Goal: Find specific fact

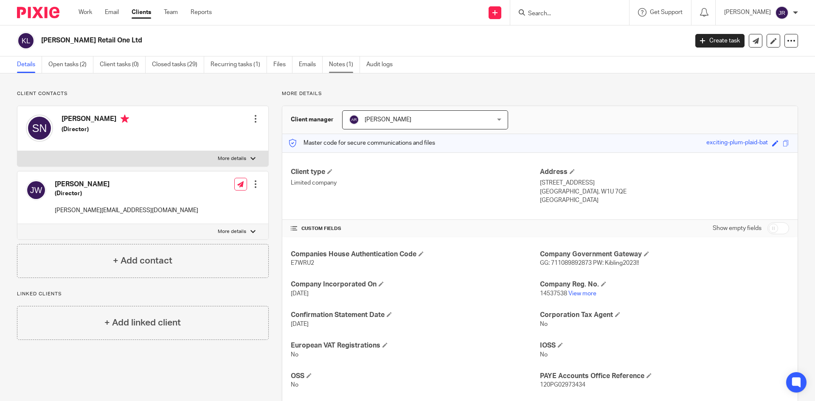
click at [334, 65] on link "Notes (1)" at bounding box center [344, 64] width 31 height 17
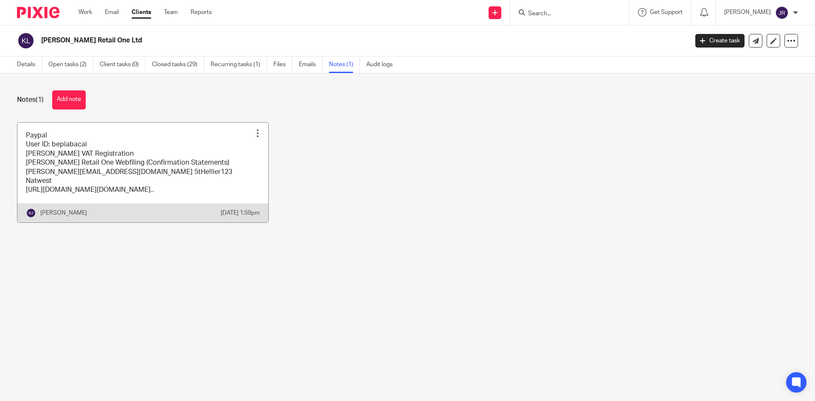
click at [189, 163] on link at bounding box center [142, 173] width 251 height 100
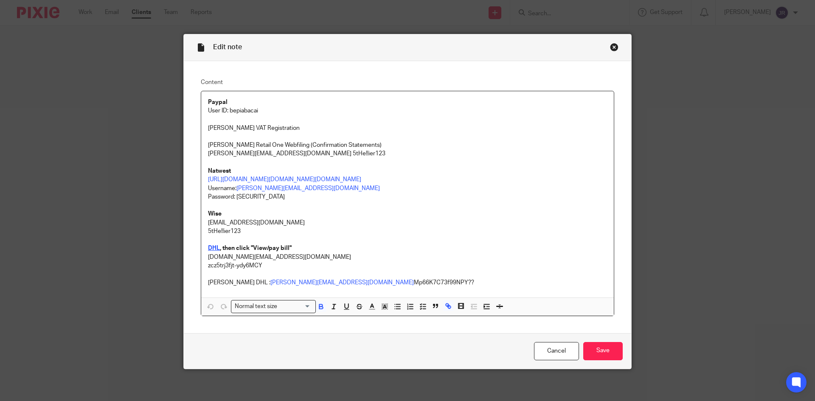
click at [210, 251] on strong "DHL" at bounding box center [214, 248] width 12 height 6
click at [212, 251] on strong "DHL" at bounding box center [214, 248] width 12 height 6
click at [254, 298] on link "https://mydhl.express.dhl/gb/en/home.html?login=successful#/createNewShipmentTab" at bounding box center [284, 300] width 61 height 8
click at [323, 253] on p "DHL , then click "View/pay bill"" at bounding box center [407, 248] width 399 height 8
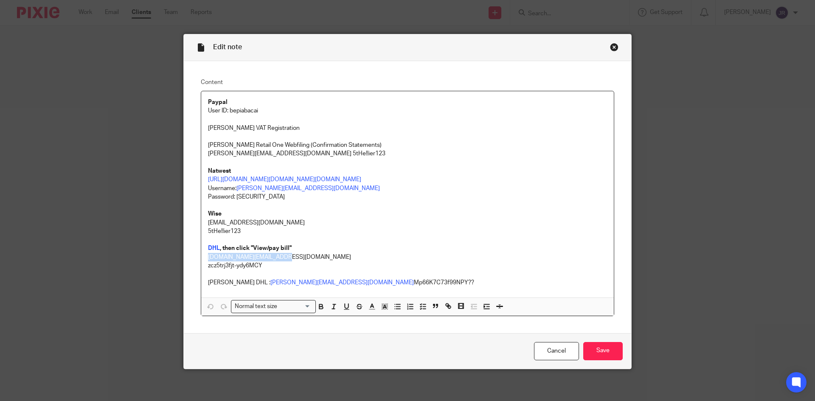
drag, startPoint x: 278, startPoint y: 284, endPoint x: 205, endPoint y: 283, distance: 73.0
click at [208, 262] on p "[DOMAIN_NAME][EMAIL_ADDRESS][DOMAIN_NAME]" at bounding box center [407, 257] width 399 height 8
copy p "[DOMAIN_NAME][EMAIL_ADDRESS][DOMAIN_NAME]"
drag, startPoint x: 260, startPoint y: 293, endPoint x: 202, endPoint y: 290, distance: 58.2
click at [202, 290] on div "Paypal User ID: bepiabacai [PERSON_NAME] VAT Registration [PERSON_NAME] Retail …" at bounding box center [407, 194] width 413 height 206
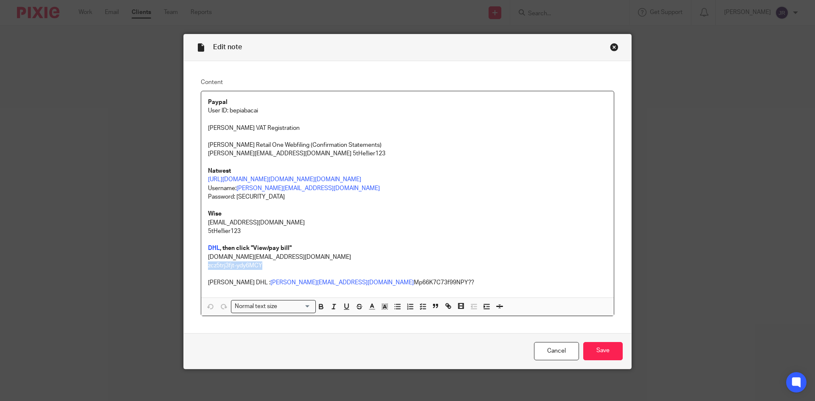
copy p "zcz5trj3fjt-ydy6MCY"
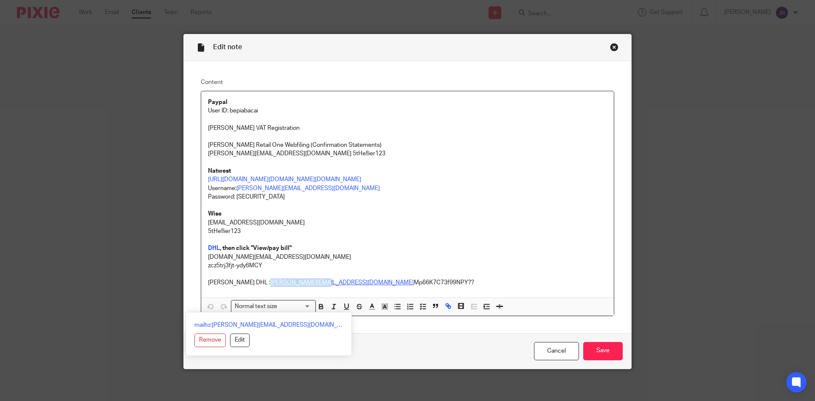
drag, startPoint x: 290, startPoint y: 309, endPoint x: 240, endPoint y: 309, distance: 49.7
click at [271, 286] on link "[PERSON_NAME][EMAIL_ADDRESS][DOMAIN_NAME]" at bounding box center [343, 283] width 144 height 6
copy link "[PERSON_NAME][EMAIL_ADDRESS][DOMAIN_NAME]"
copy p "[PERSON_NAME] DHL :"
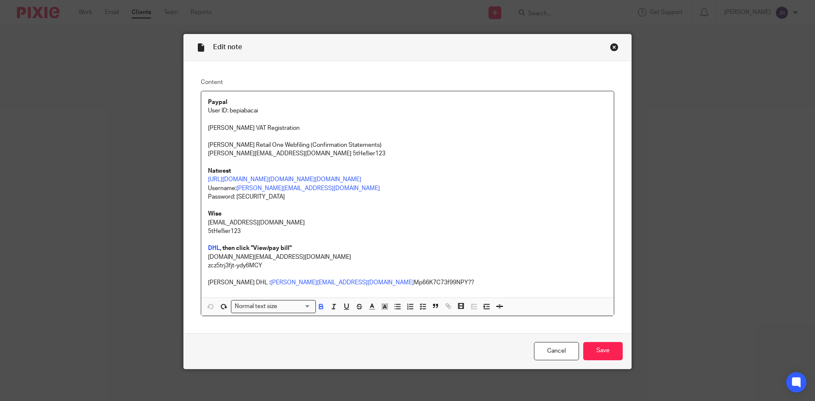
click at [394, 218] on p "Wise" at bounding box center [407, 214] width 399 height 8
drag, startPoint x: 367, startPoint y: 305, endPoint x: 294, endPoint y: 307, distance: 72.6
click at [294, 287] on p "[PERSON_NAME] DHL : [PERSON_NAME][EMAIL_ADDRESS][DOMAIN_NAME] Mp66K7C73f99NPY??" at bounding box center [407, 283] width 399 height 8
copy p "Mp66K7C73f99NPY??"
click at [612, 48] on div "Close this dialog window" at bounding box center [614, 47] width 8 height 8
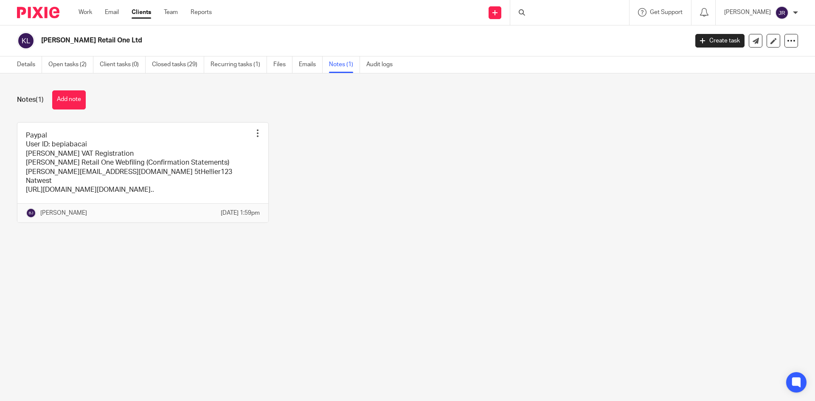
click at [552, 16] on div at bounding box center [569, 12] width 119 height 25
click at [548, 13] on div at bounding box center [569, 12] width 119 height 25
click at [522, 13] on icon at bounding box center [522, 12] width 6 height 6
click at [546, 14] on input "Search" at bounding box center [565, 14] width 76 height 8
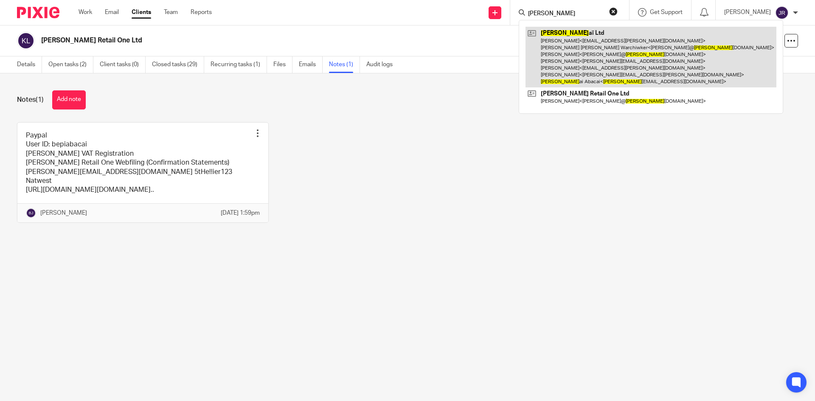
type input "kim"
click at [567, 56] on link at bounding box center [651, 57] width 251 height 61
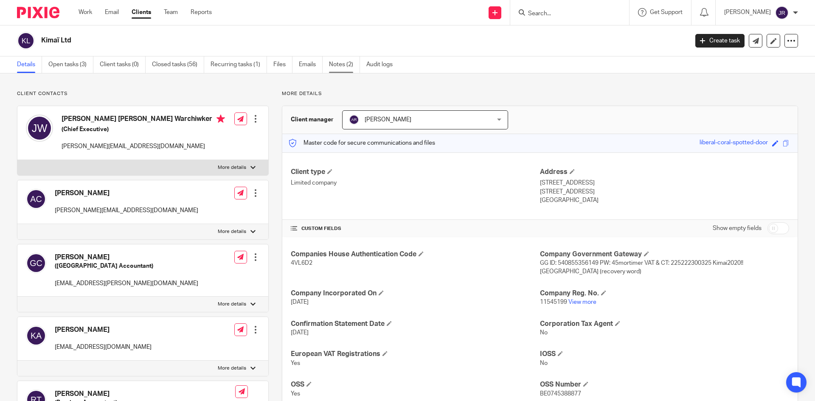
click at [348, 62] on link "Notes (2)" at bounding box center [344, 64] width 31 height 17
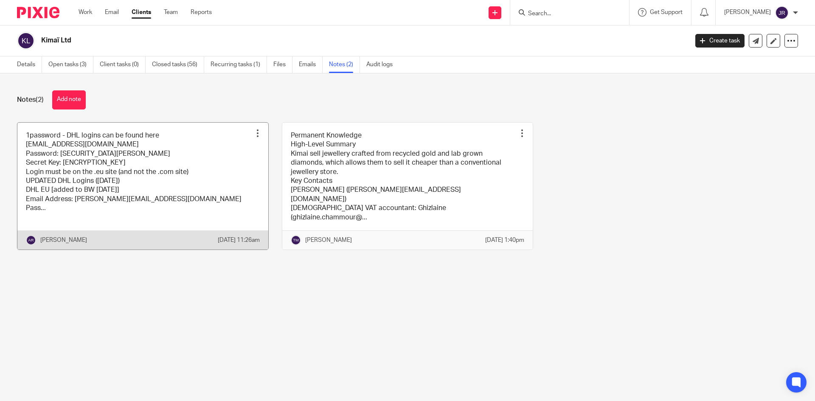
click at [132, 182] on link at bounding box center [142, 186] width 251 height 127
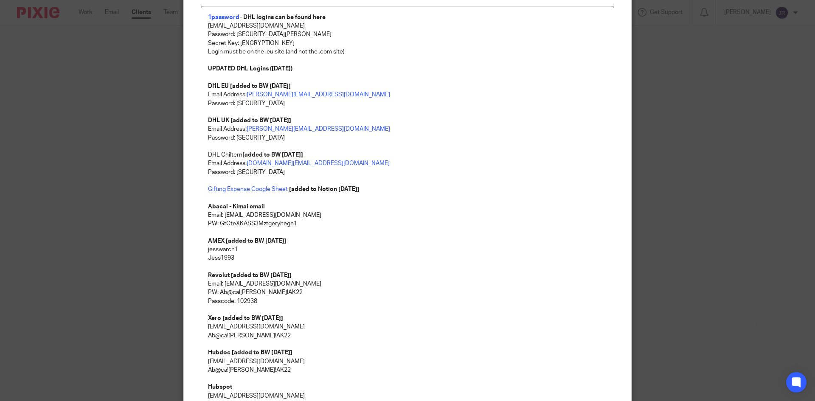
scroll to position [42, 0]
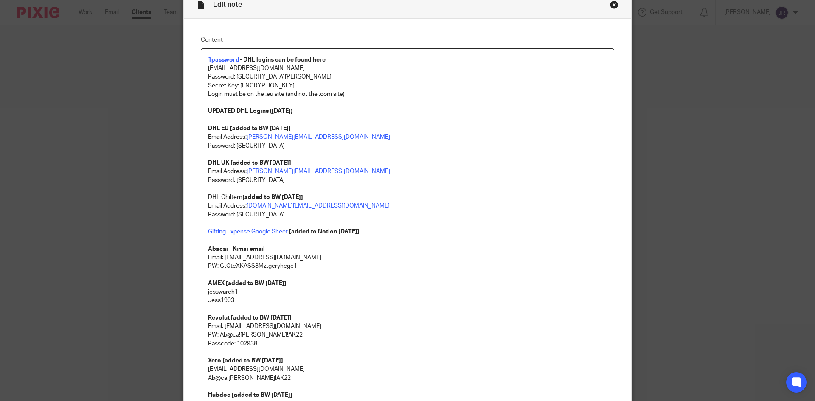
click at [223, 61] on strong "1password" at bounding box center [224, 60] width 32 height 6
click at [228, 60] on strong "1password" at bounding box center [224, 60] width 32 height 6
click at [234, 85] on link "https://my.1password.eu/signin?a=new" at bounding box center [261, 86] width 61 height 8
click at [362, 106] on p at bounding box center [407, 103] width 399 height 8
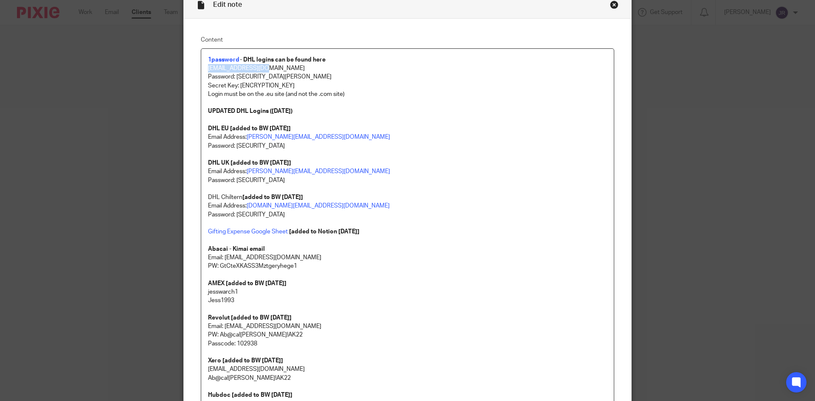
drag, startPoint x: 259, startPoint y: 68, endPoint x: 203, endPoint y: 70, distance: 55.2
copy p "kimai@abacai.co.uk"
drag, startPoint x: 290, startPoint y: 78, endPoint x: 197, endPoint y: 81, distance: 93.9
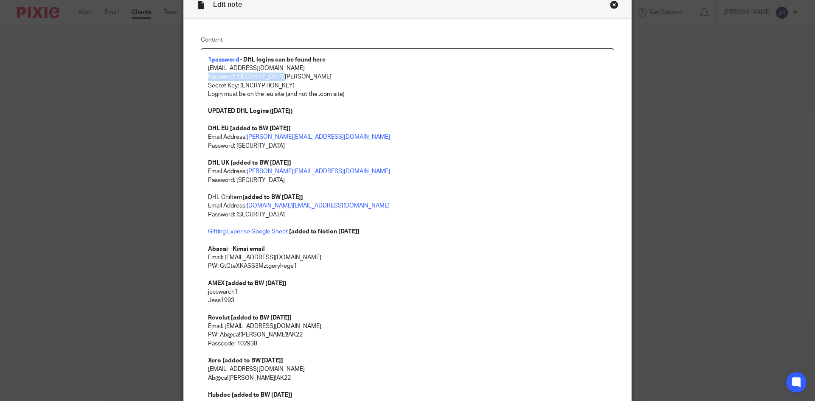
click at [296, 73] on p "Password: Ab@ca!Kima!AK22" at bounding box center [407, 77] width 399 height 8
drag, startPoint x: 296, startPoint y: 77, endPoint x: 234, endPoint y: 79, distance: 62.4
click at [234, 79] on p "Password: Ab@ca!Kima!AK22" at bounding box center [407, 77] width 399 height 8
copy p "Ab@ca!Kima!AK22"
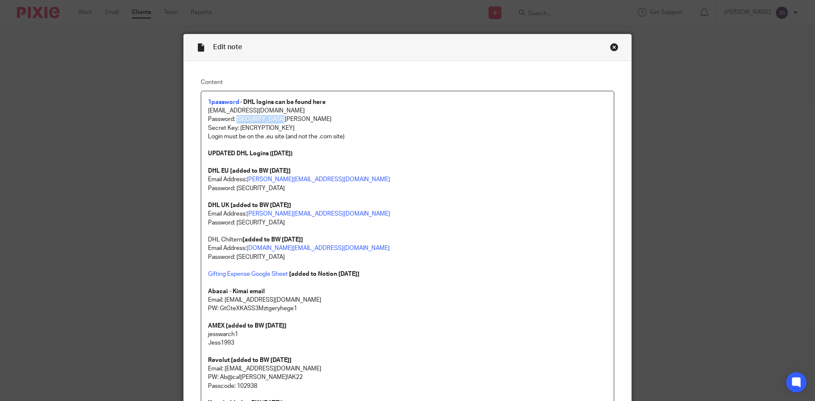
click at [610, 48] on div "Close this dialog window" at bounding box center [614, 47] width 8 height 8
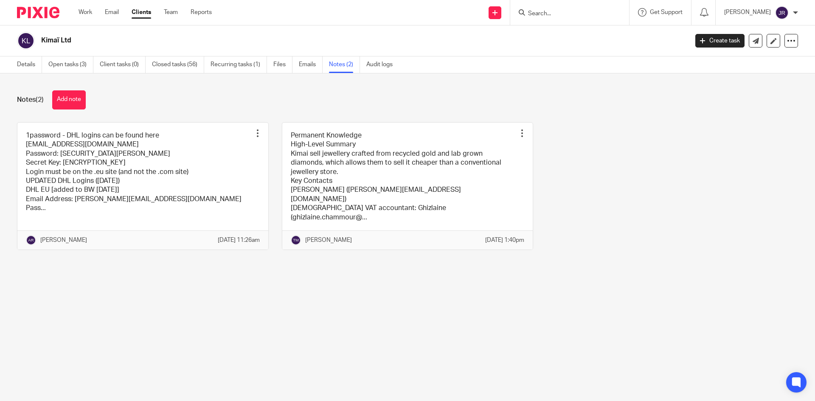
click at [581, 11] on input "Search" at bounding box center [565, 14] width 76 height 8
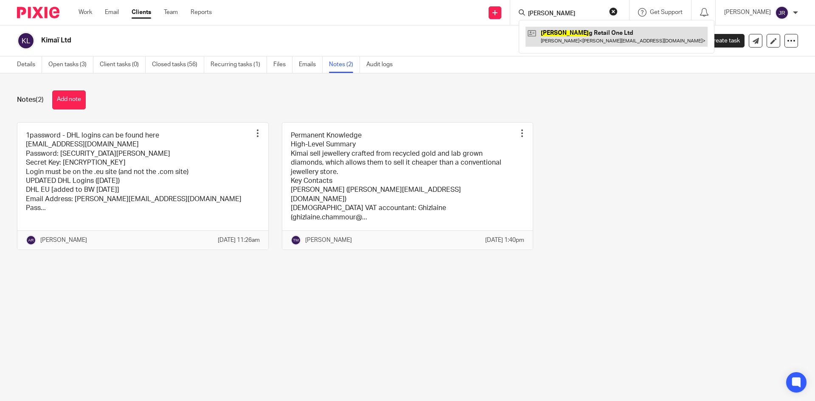
type input "[PERSON_NAME]"
click at [577, 43] on link at bounding box center [617, 37] width 182 height 20
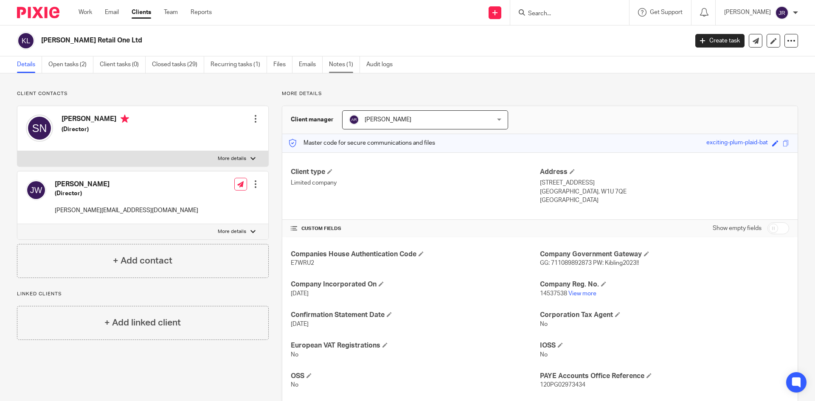
click at [345, 65] on link "Notes (1)" at bounding box center [344, 64] width 31 height 17
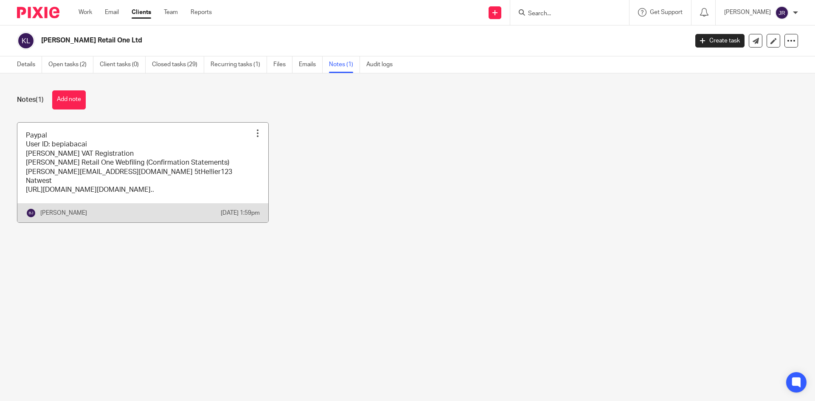
click at [160, 169] on link at bounding box center [142, 173] width 251 height 100
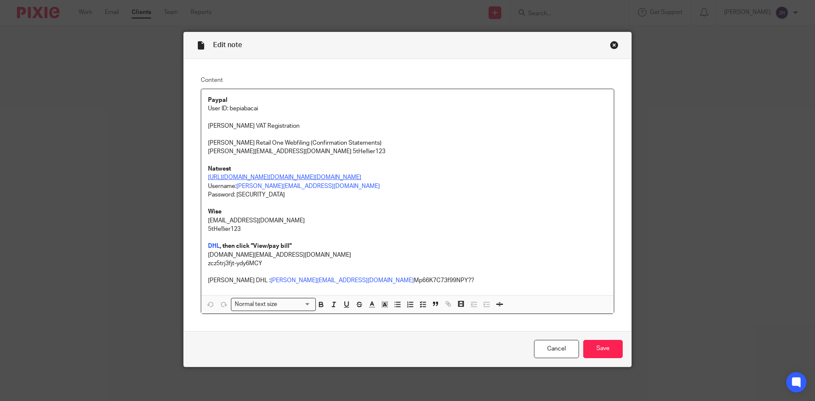
scroll to position [28, 0]
click at [209, 246] on strong "DHL" at bounding box center [214, 246] width 12 height 6
click at [210, 245] on strong "DHL" at bounding box center [214, 246] width 12 height 6
click at [213, 246] on strong "DHL" at bounding box center [214, 246] width 12 height 6
click at [396, 234] on p at bounding box center [407, 238] width 399 height 8
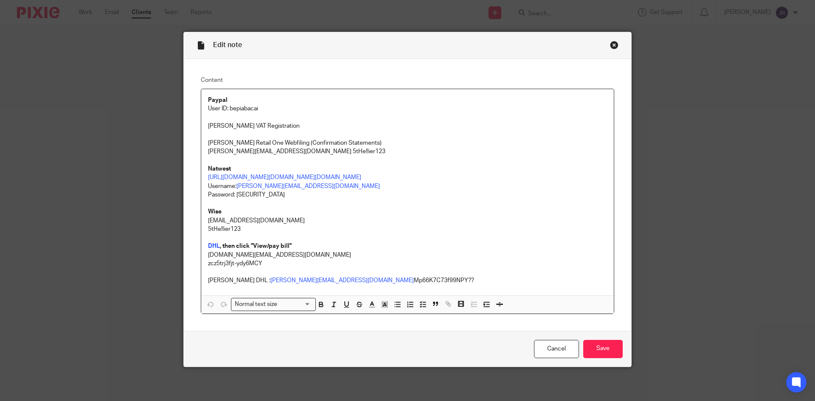
click at [365, 278] on p "[PERSON_NAME] DHL : [PERSON_NAME][EMAIL_ADDRESS][DOMAIN_NAME] Mp66K7C73f99NPY??" at bounding box center [407, 280] width 399 height 8
click at [213, 244] on strong "DHL" at bounding box center [214, 246] width 12 height 6
click at [210, 246] on strong "DHL" at bounding box center [214, 246] width 12 height 6
click at [254, 294] on link "[URL][DOMAIN_NAME]" at bounding box center [284, 298] width 61 height 8
